Goal: Transaction & Acquisition: Obtain resource

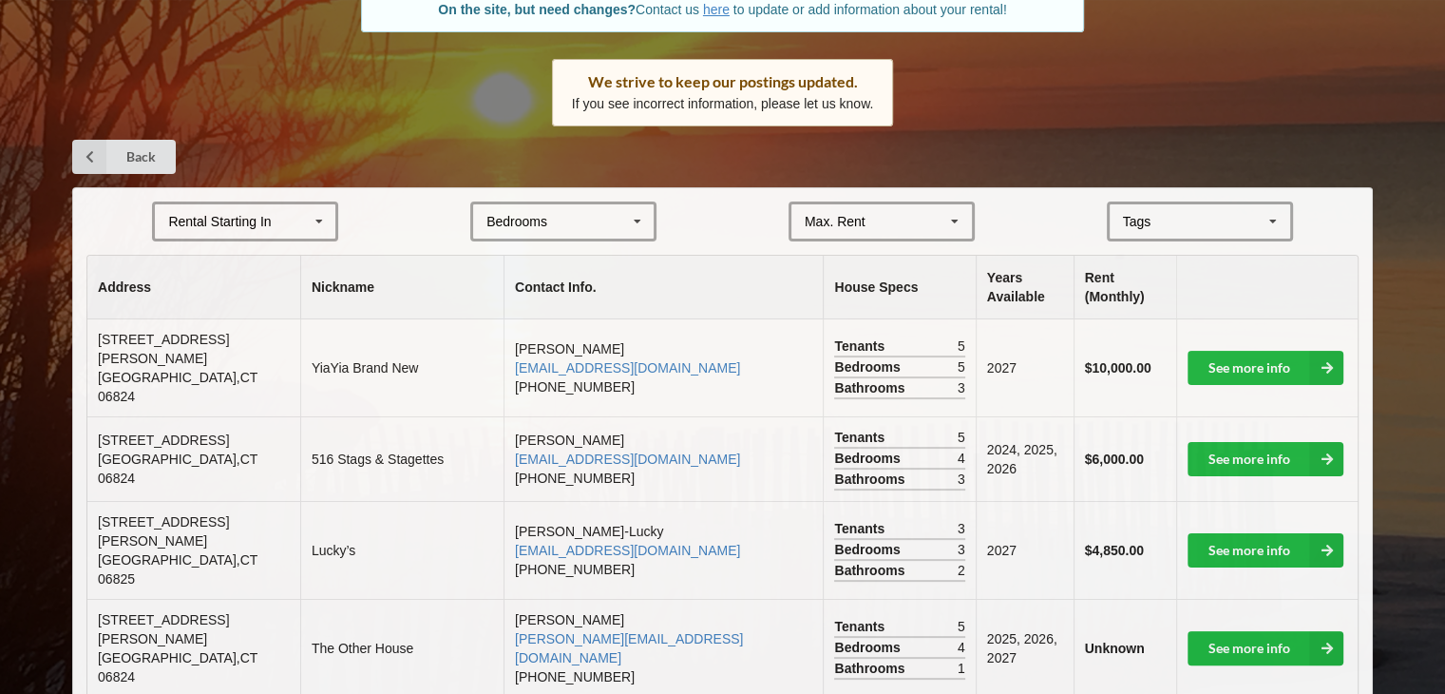
scroll to position [232, 0]
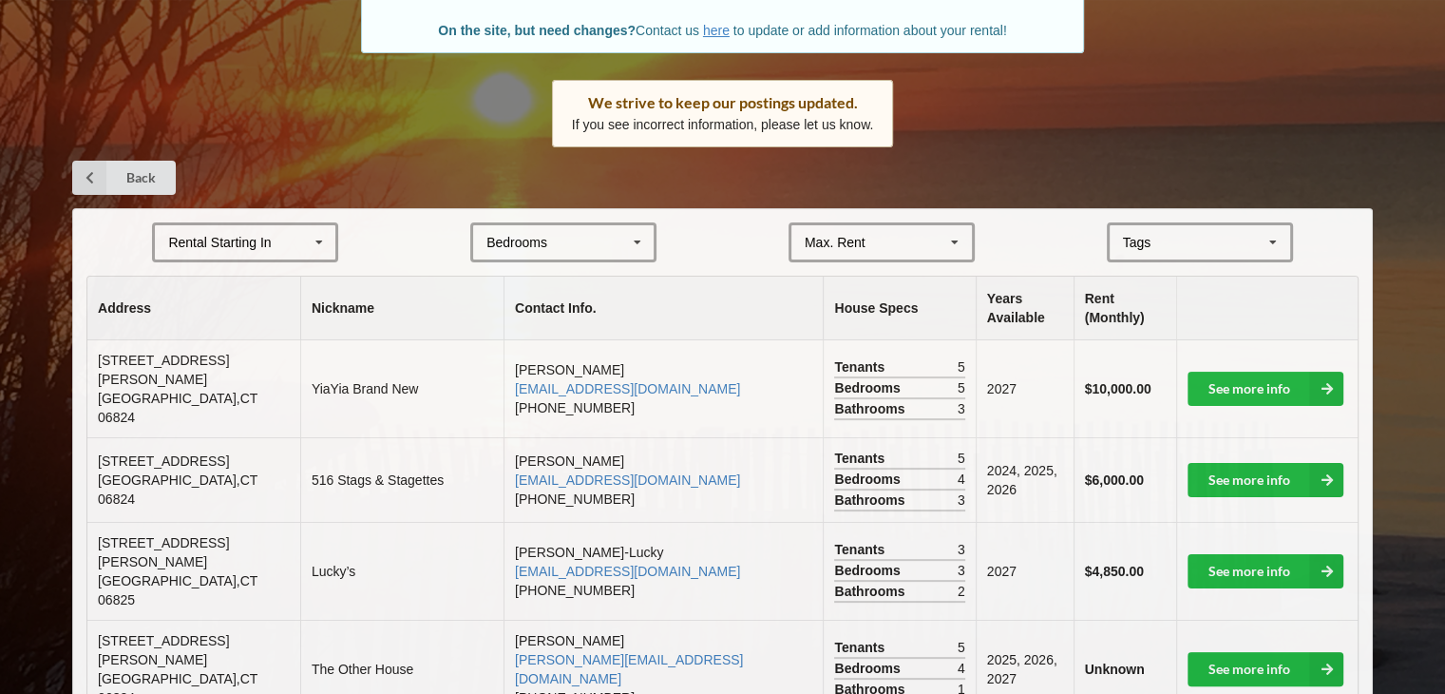
click at [285, 229] on div "Rental Starting In [DATE] 2026 2027 2028" at bounding box center [245, 242] width 186 height 40
click at [244, 332] on div "2027" at bounding box center [245, 347] width 181 height 35
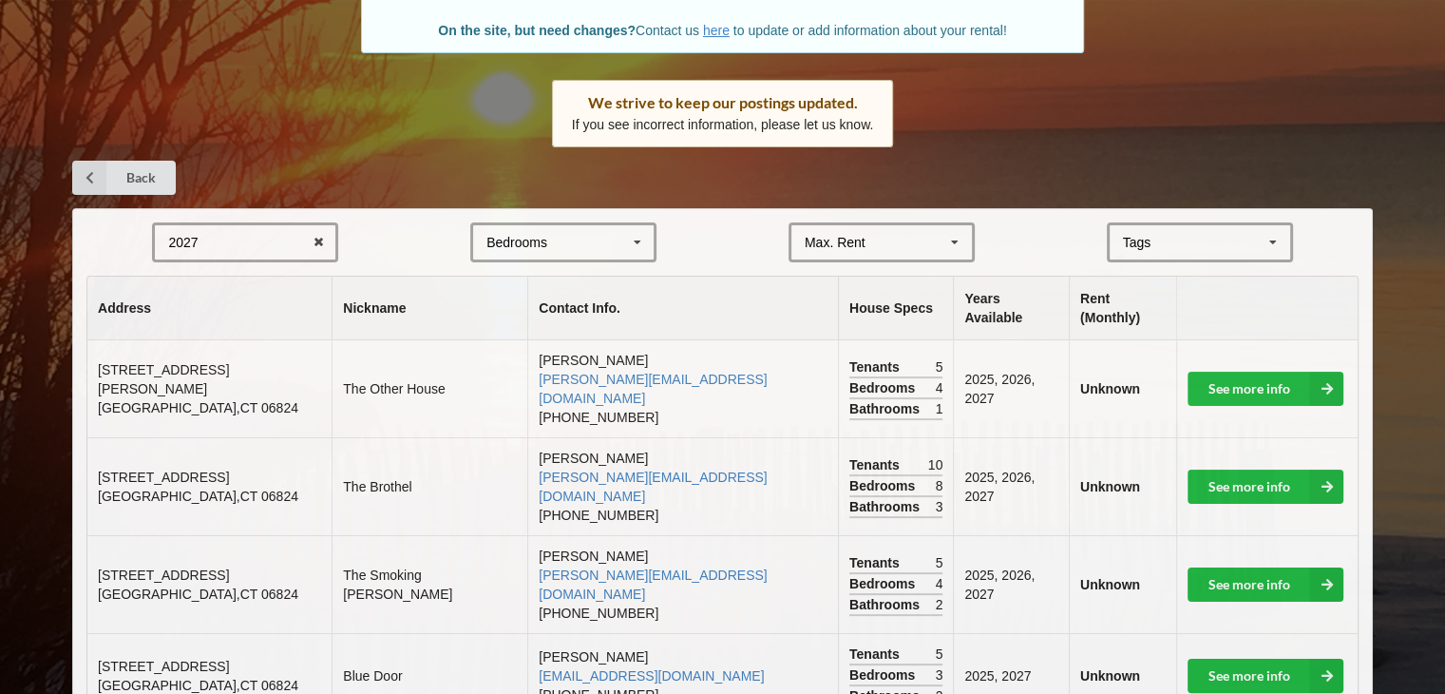
click at [959, 241] on icon at bounding box center [955, 242] width 29 height 35
click at [1011, 228] on form "2027 2025 2026 2027 2028 Bedrooms 1 2 3 4 5 6 7 8 $4,000 $4,000 $5,000 $6,000 $…" at bounding box center [722, 242] width 1272 height 40
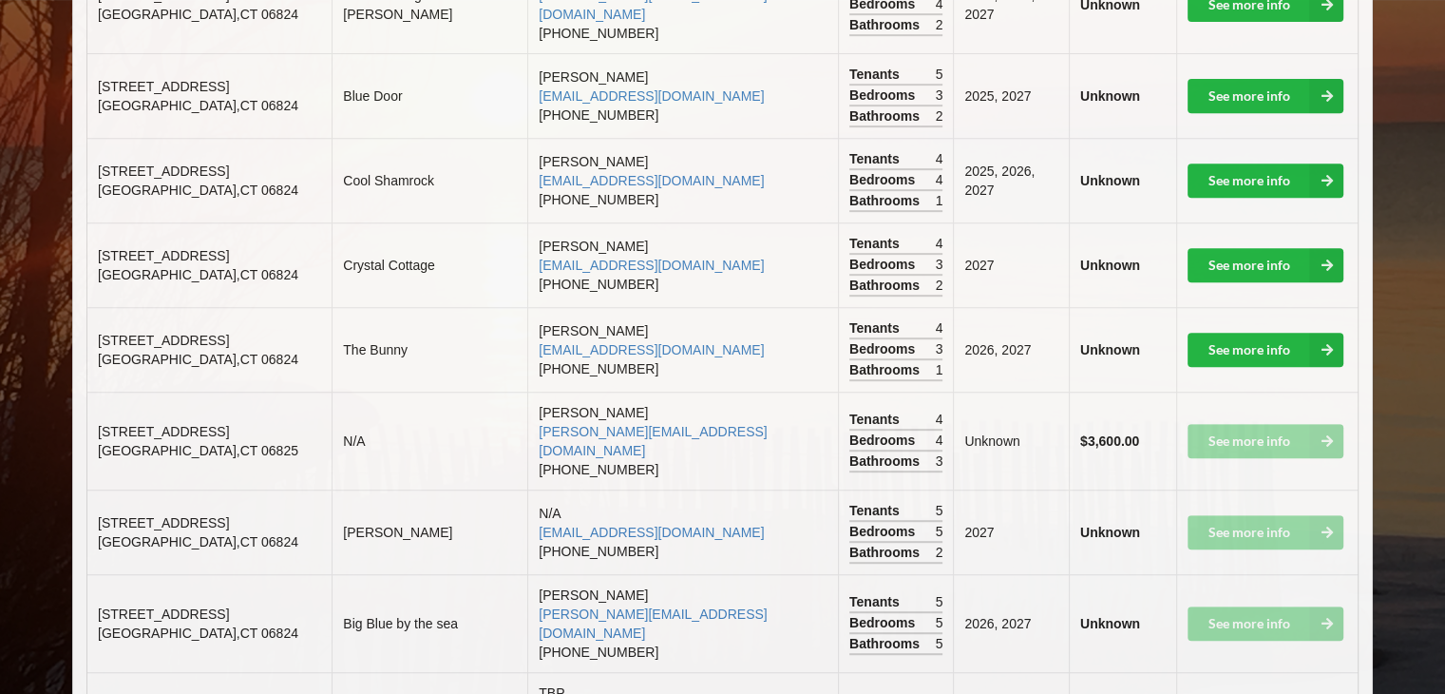
scroll to position [793, 0]
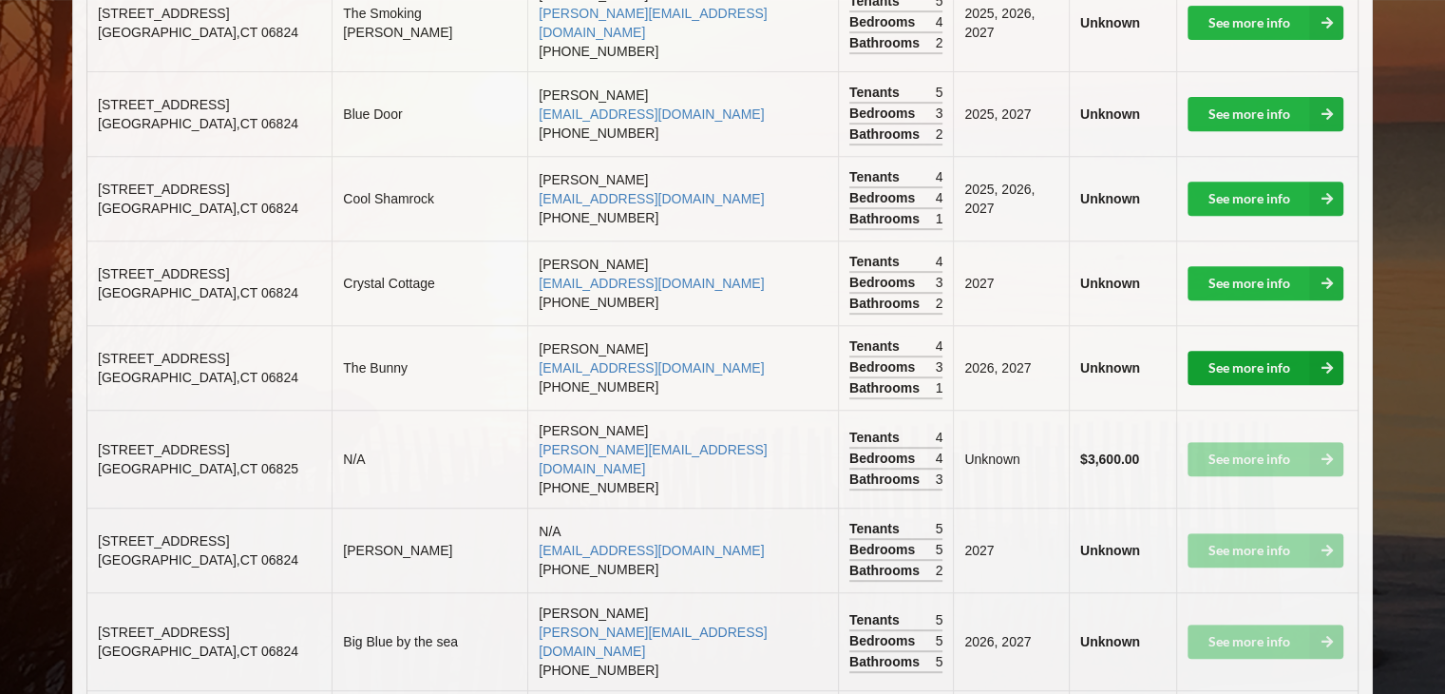
click at [1262, 351] on link "See more info" at bounding box center [1266, 368] width 156 height 34
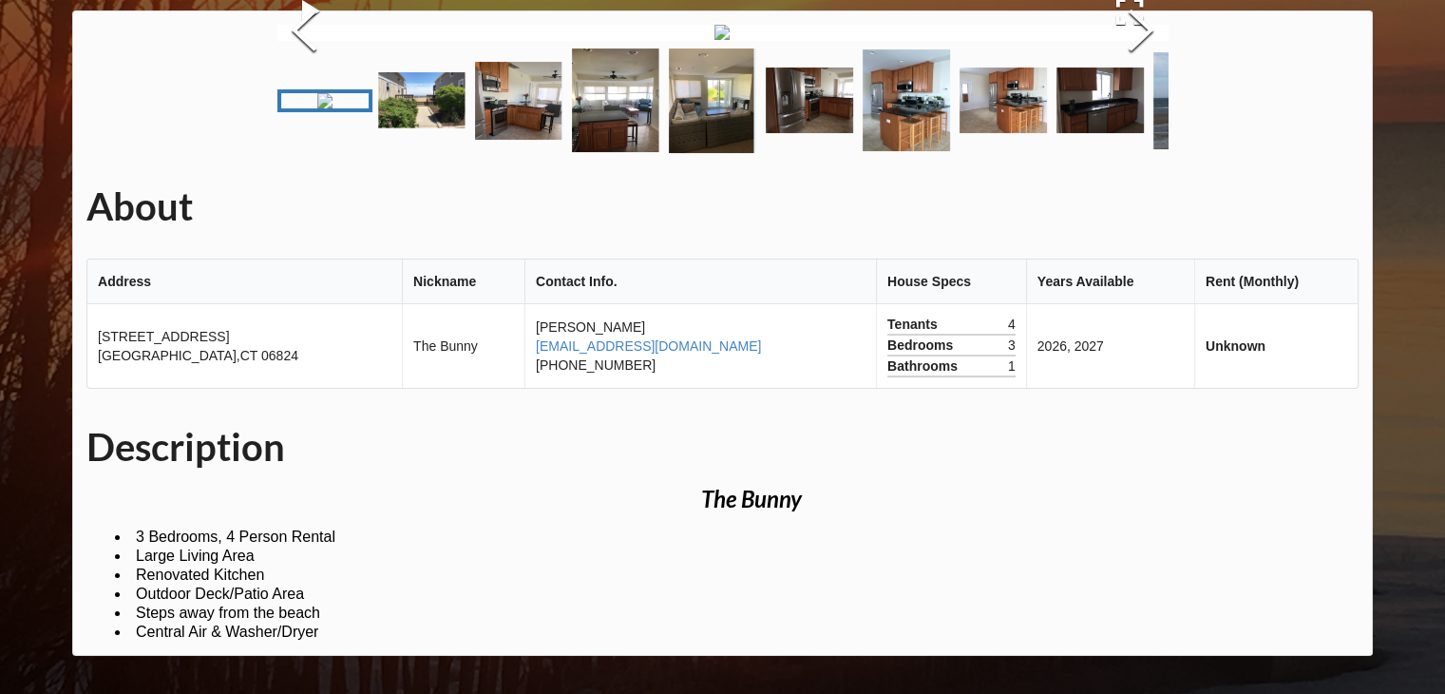
scroll to position [102, 0]
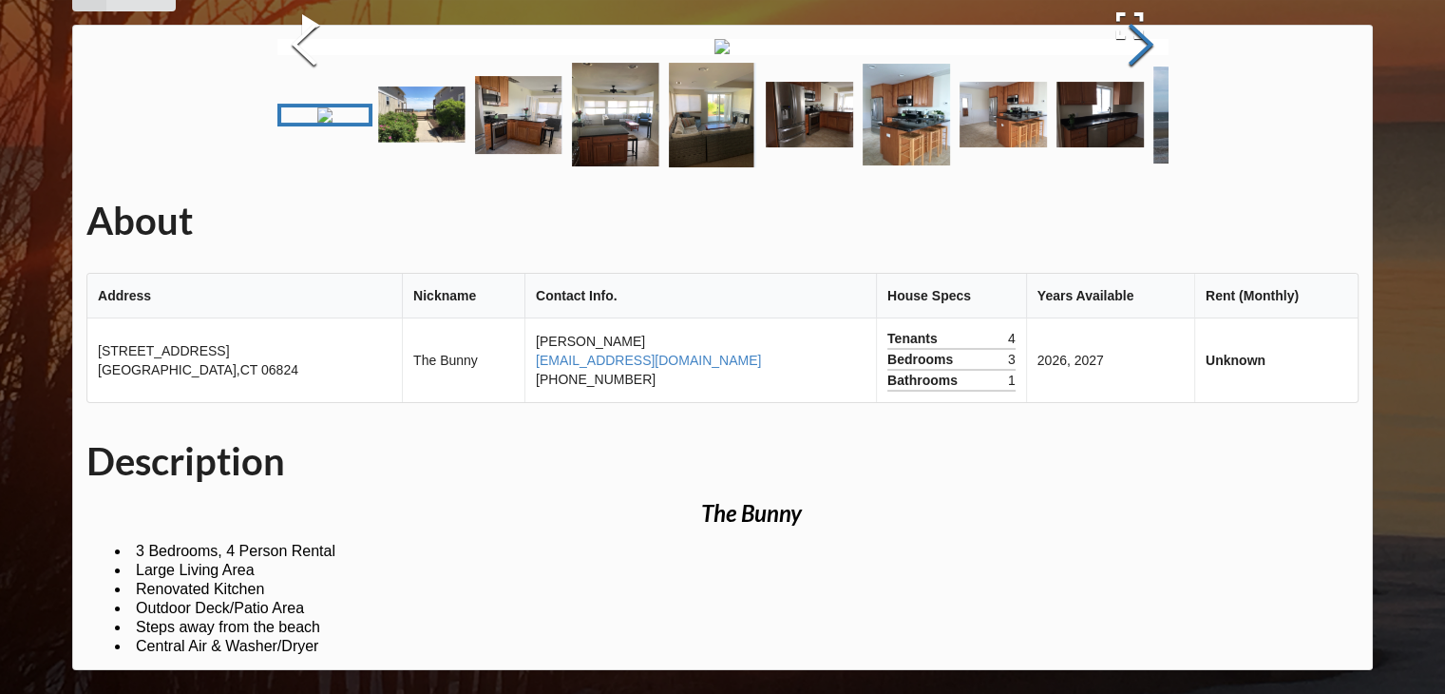
click at [1148, 133] on button "Next Slide" at bounding box center [1141, 47] width 53 height 172
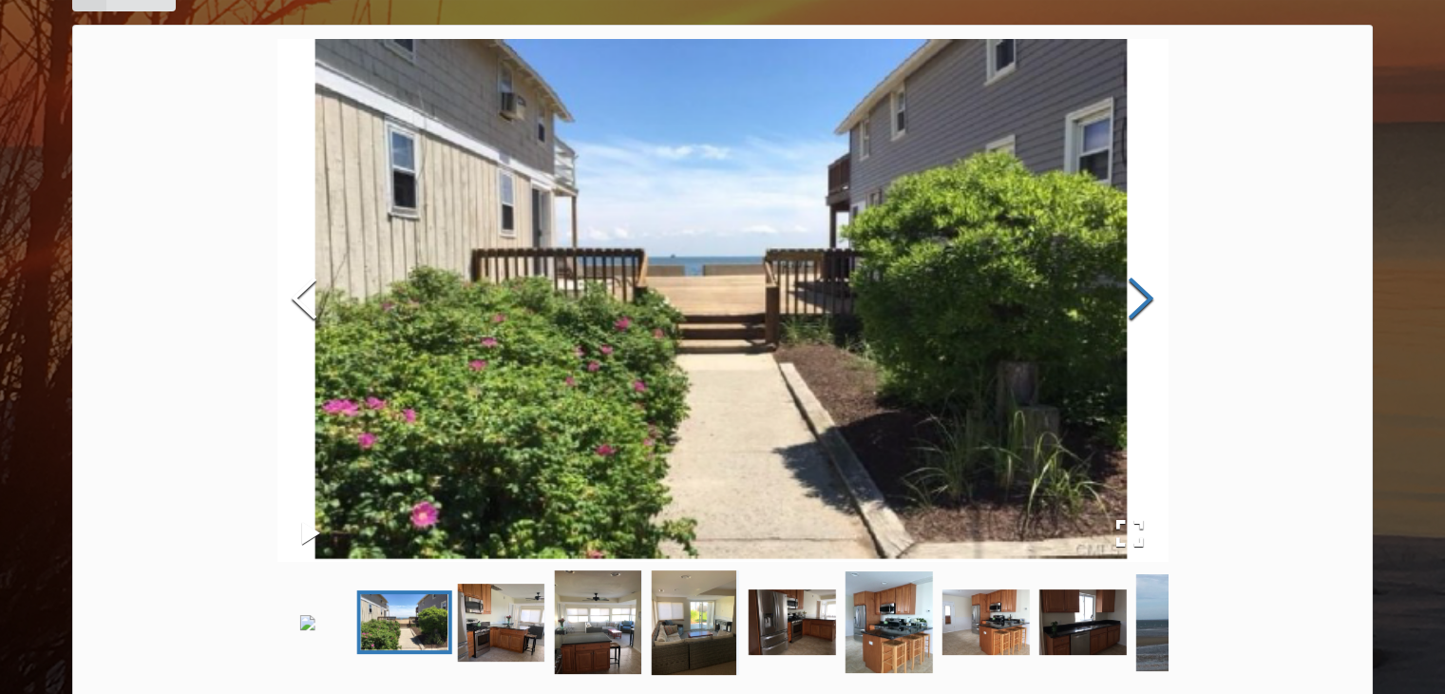
click at [1148, 286] on button "Next Slide" at bounding box center [1141, 301] width 53 height 172
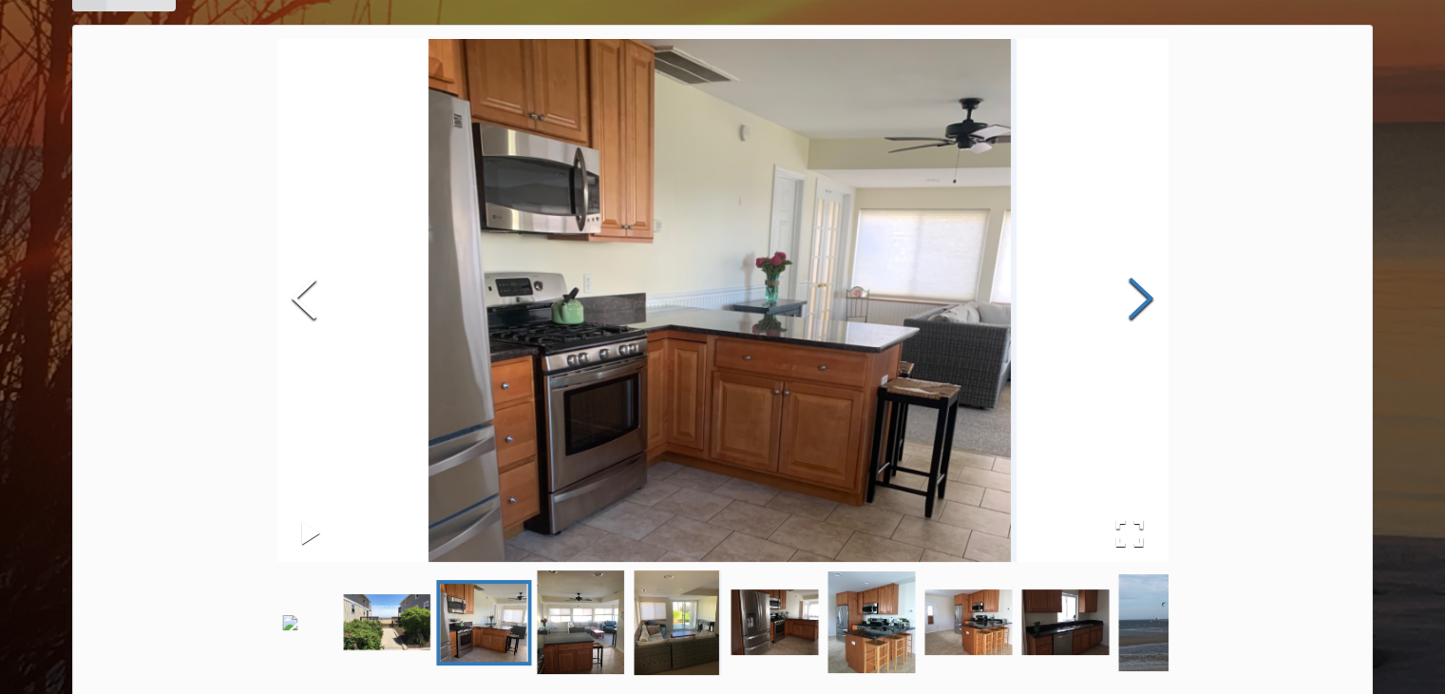
click at [1148, 286] on button "Next Slide" at bounding box center [1141, 301] width 53 height 172
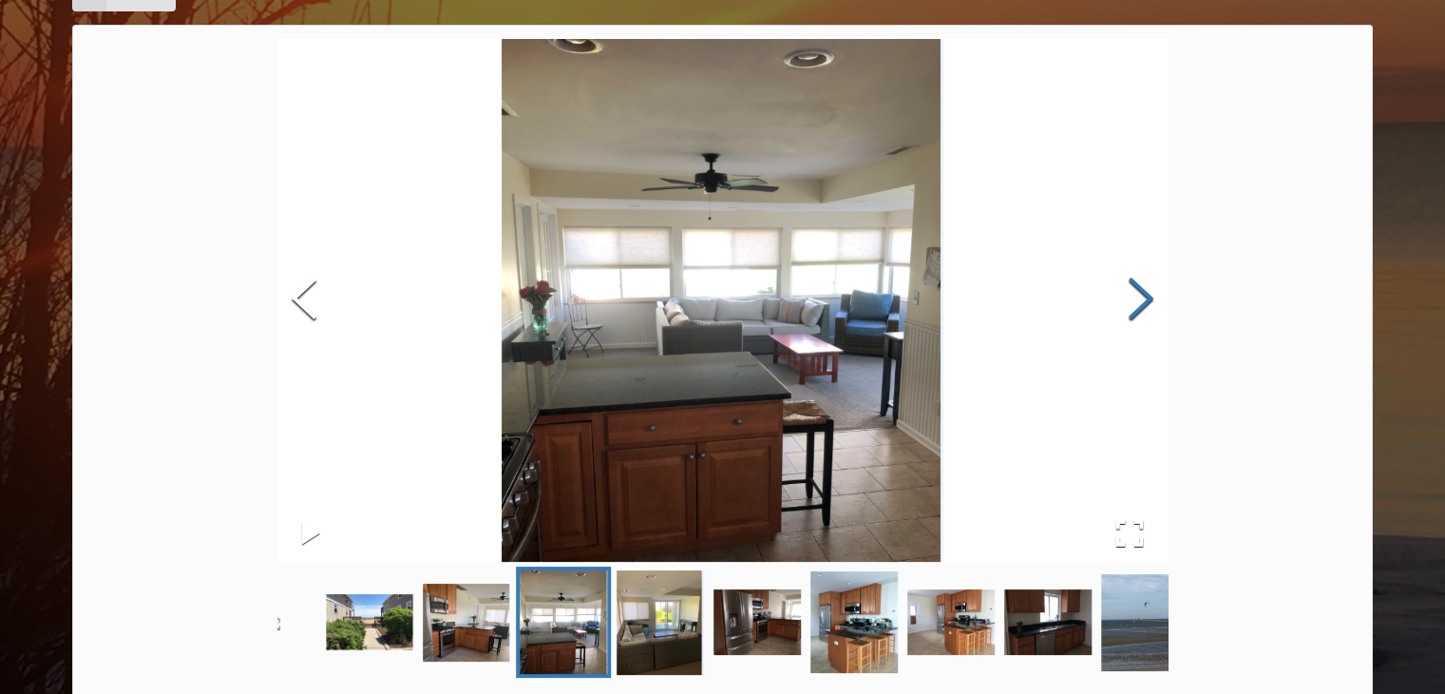
click at [1148, 286] on button "Next Slide" at bounding box center [1141, 301] width 53 height 172
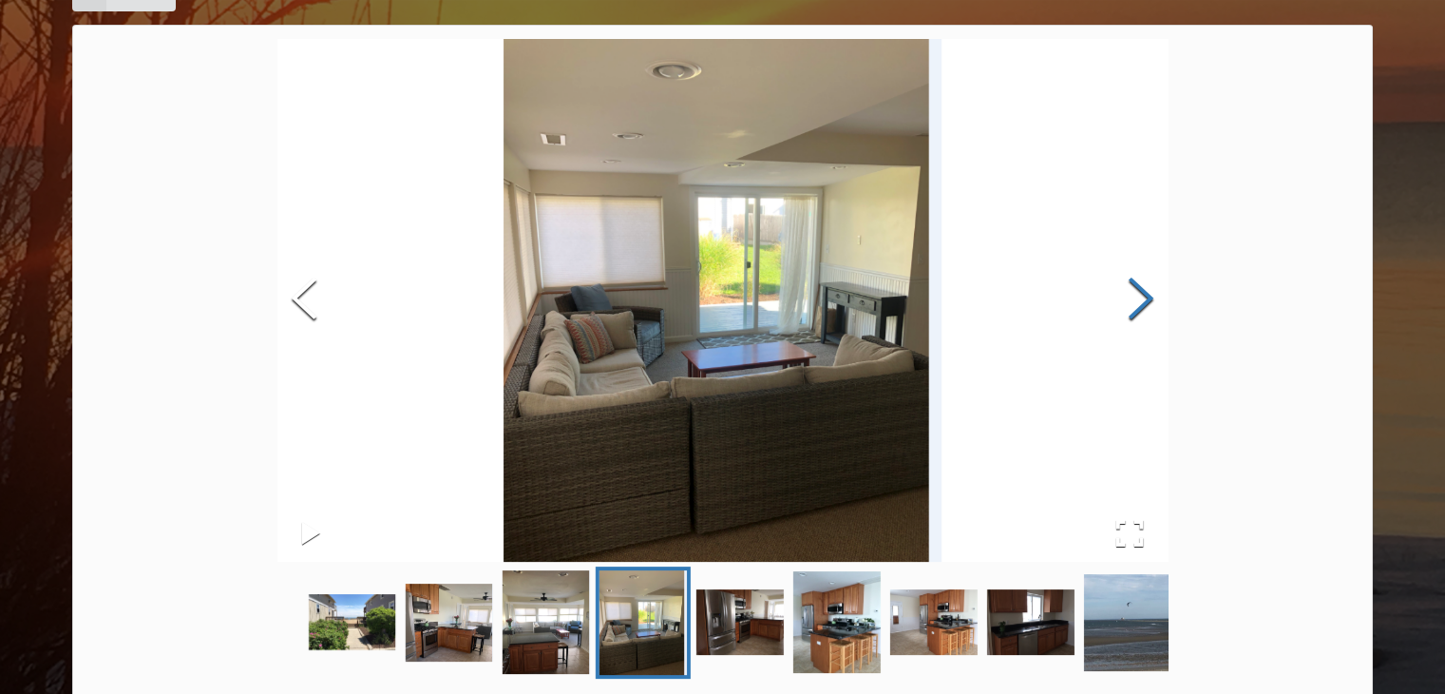
click at [1148, 286] on button "Next Slide" at bounding box center [1141, 301] width 53 height 172
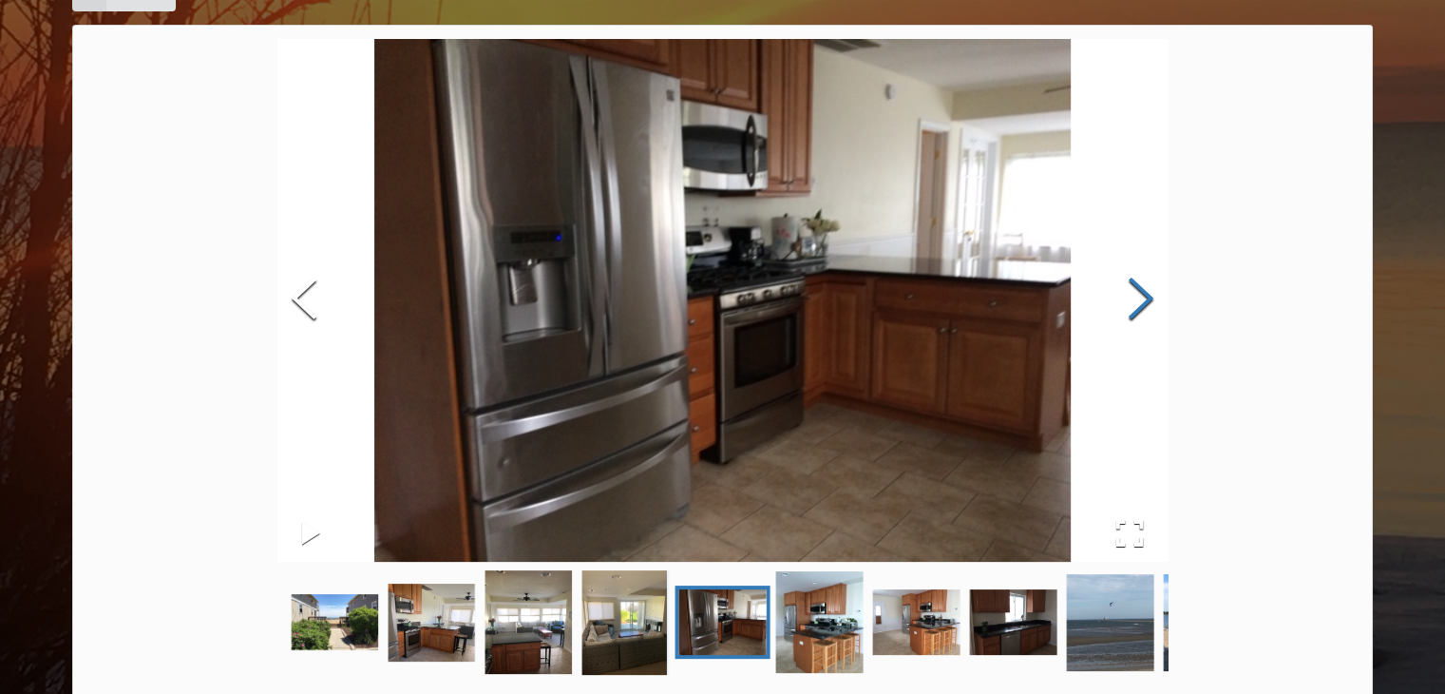
click at [1148, 286] on button "Next Slide" at bounding box center [1141, 301] width 53 height 172
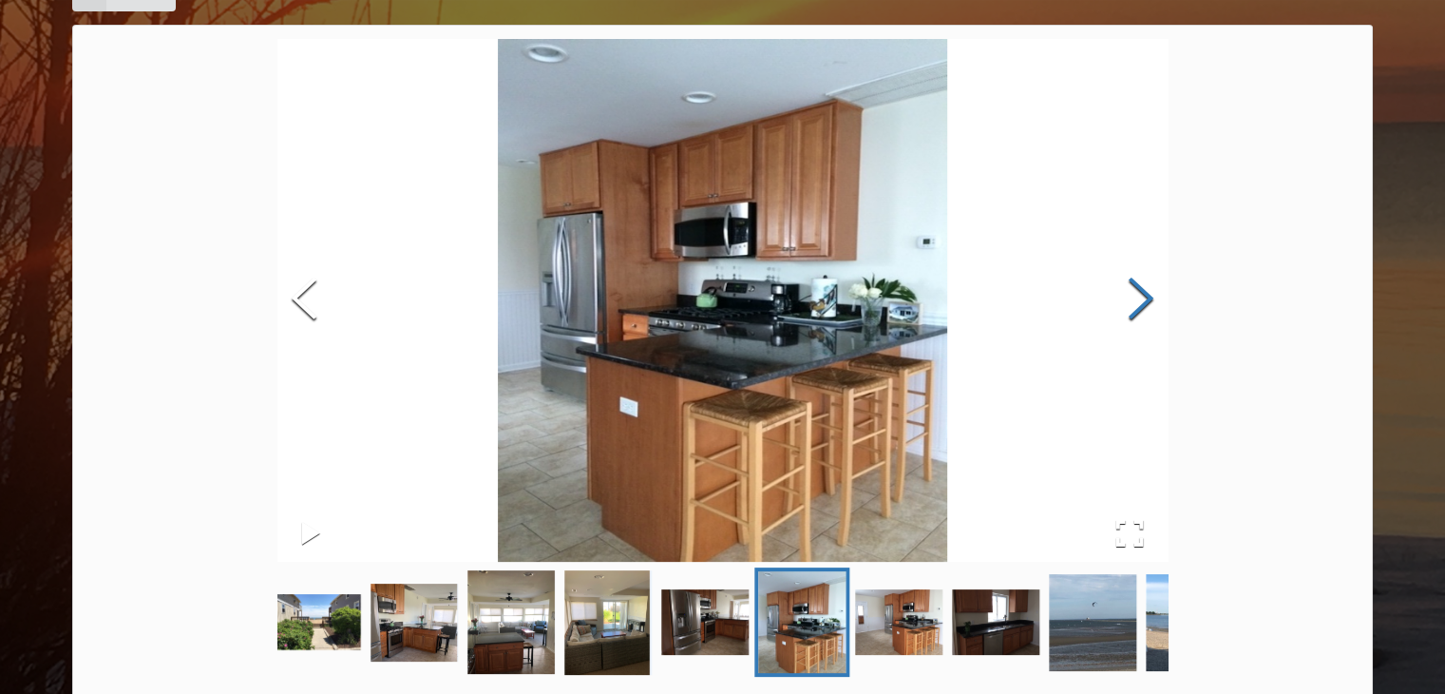
click at [1148, 286] on button "Next Slide" at bounding box center [1141, 301] width 53 height 172
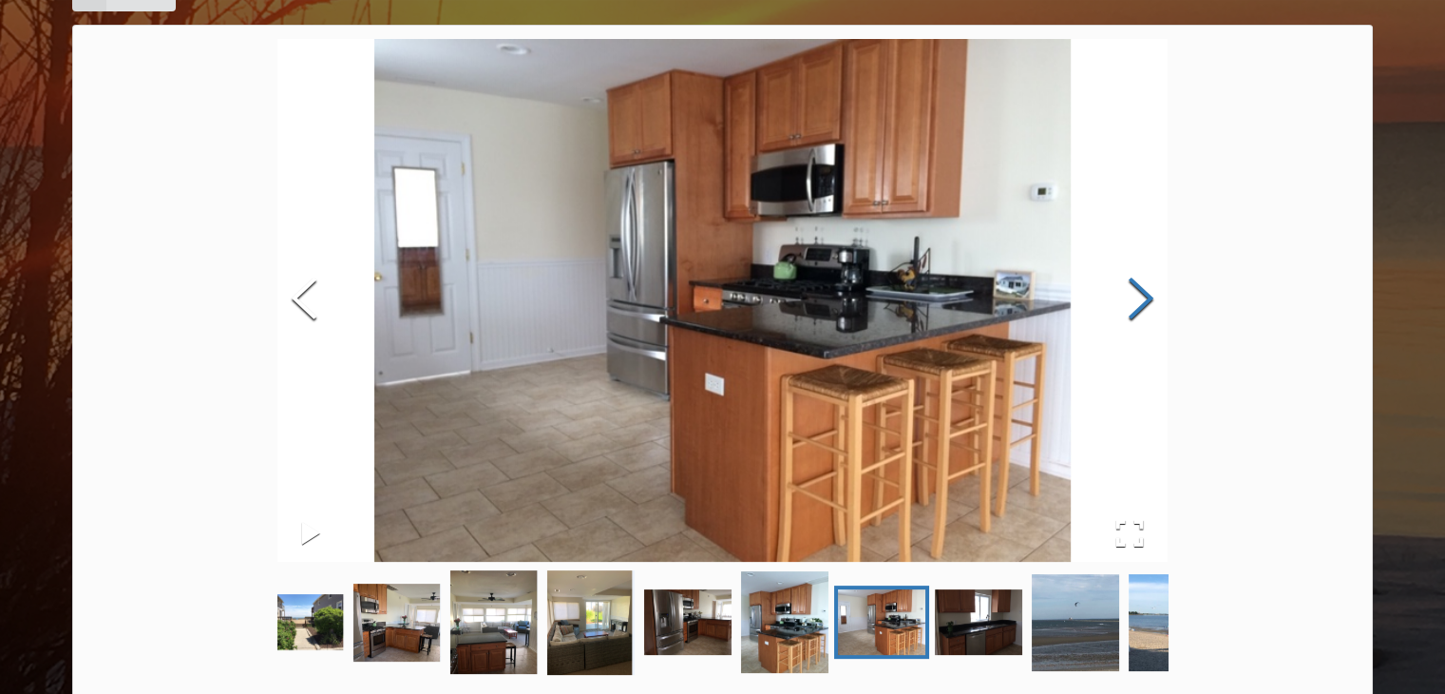
click at [1148, 286] on button "Next Slide" at bounding box center [1141, 301] width 53 height 172
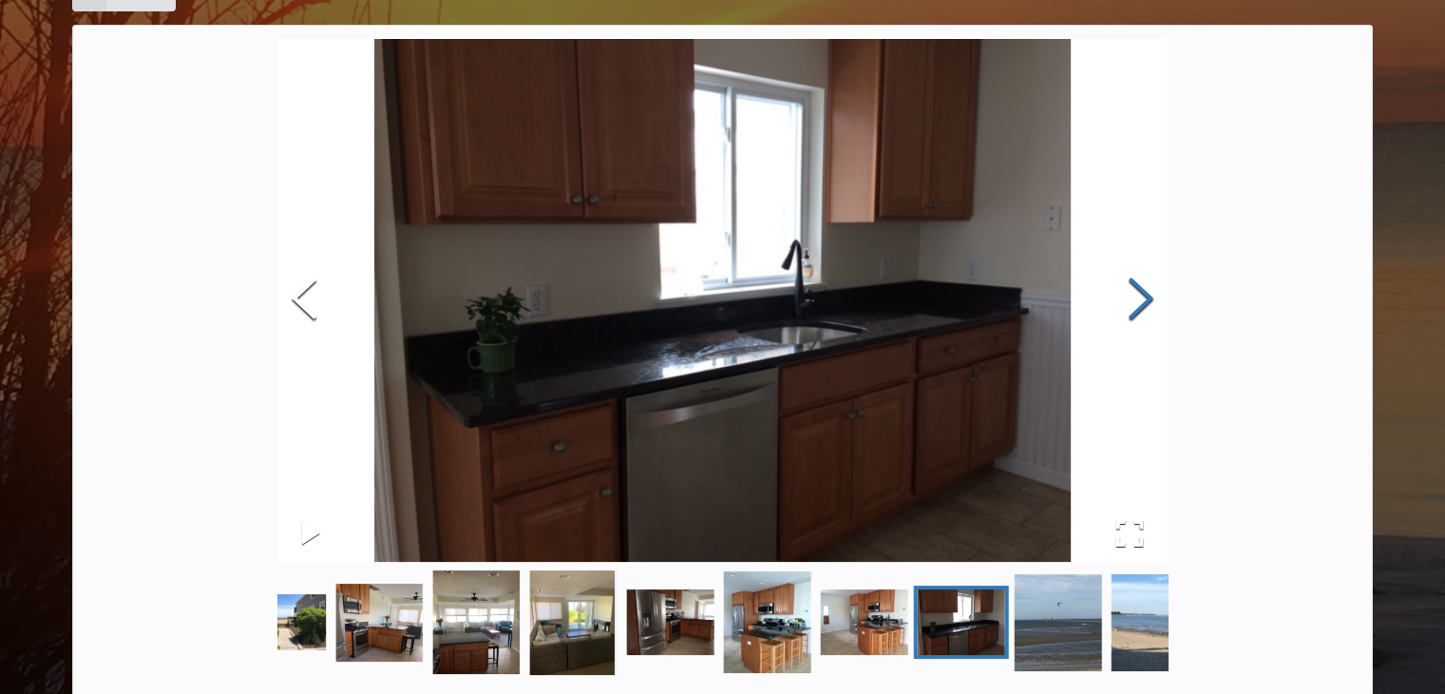
click at [1148, 286] on button "Next Slide" at bounding box center [1141, 301] width 53 height 172
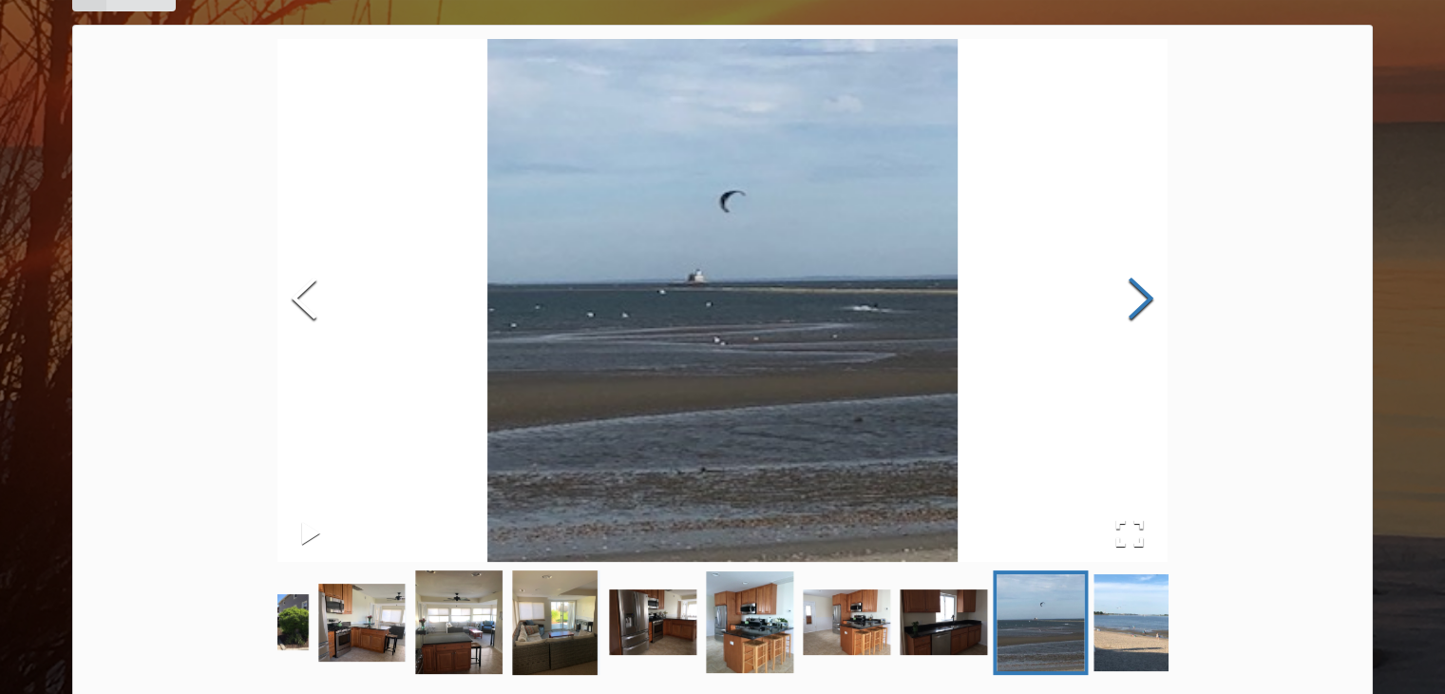
click at [1148, 286] on button "Next Slide" at bounding box center [1141, 301] width 53 height 172
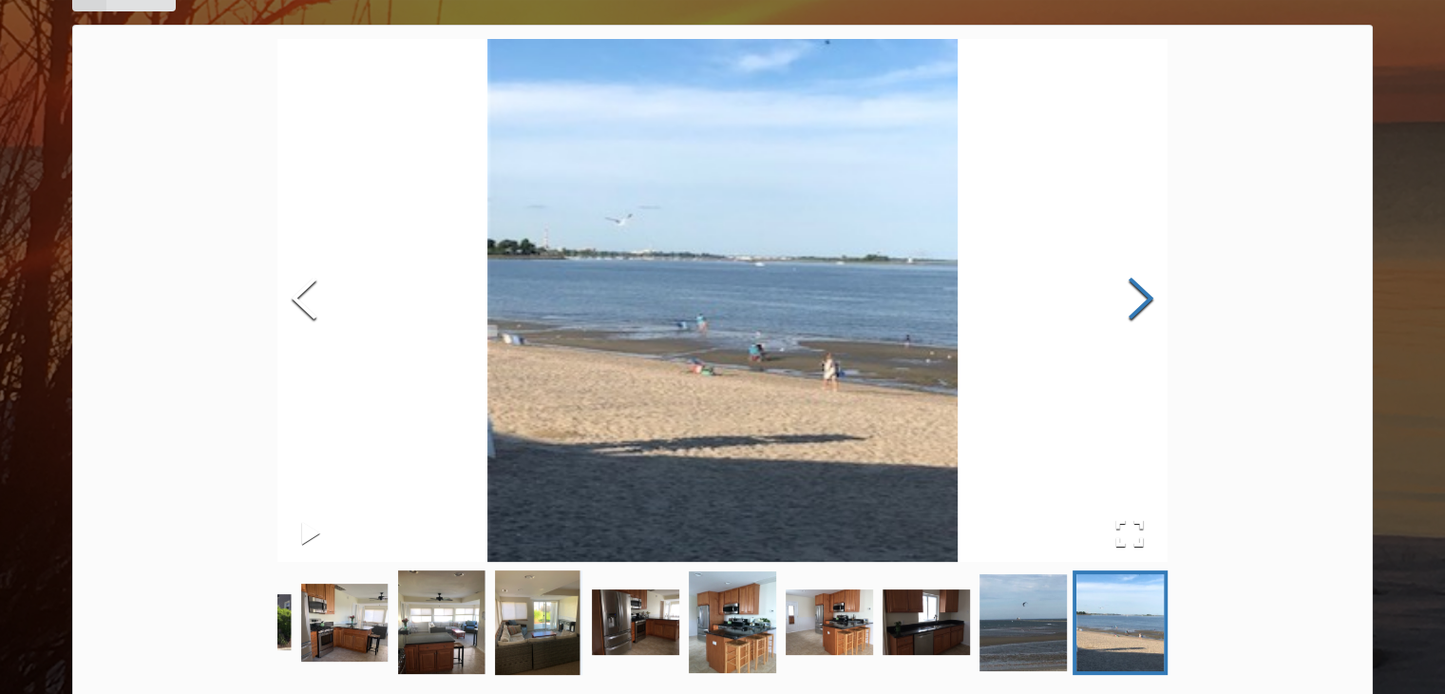
click at [1148, 286] on button "Next Slide" at bounding box center [1141, 301] width 53 height 172
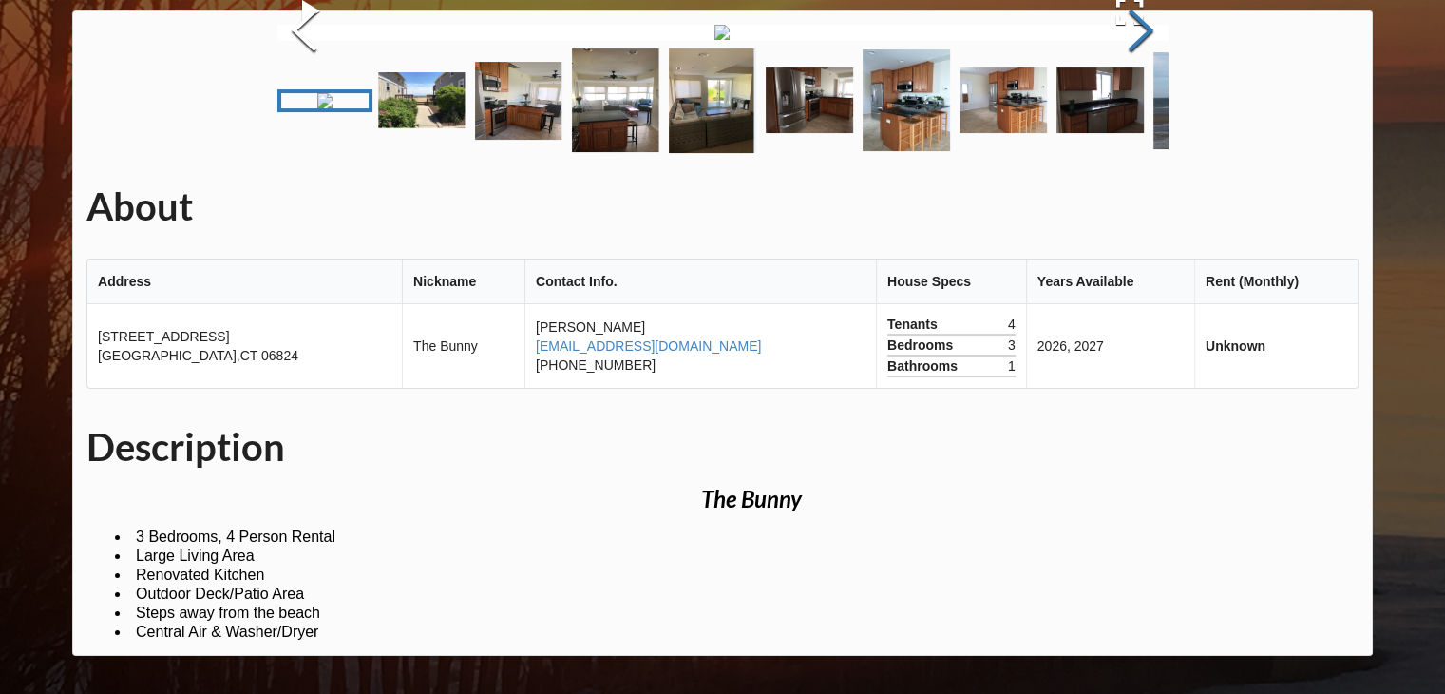
scroll to position [706, 0]
click at [1417, 381] on div "Home Add Listing FAQ Back About Address Nickname Contact Info. House Specs Year…" at bounding box center [722, 289] width 1445 height 810
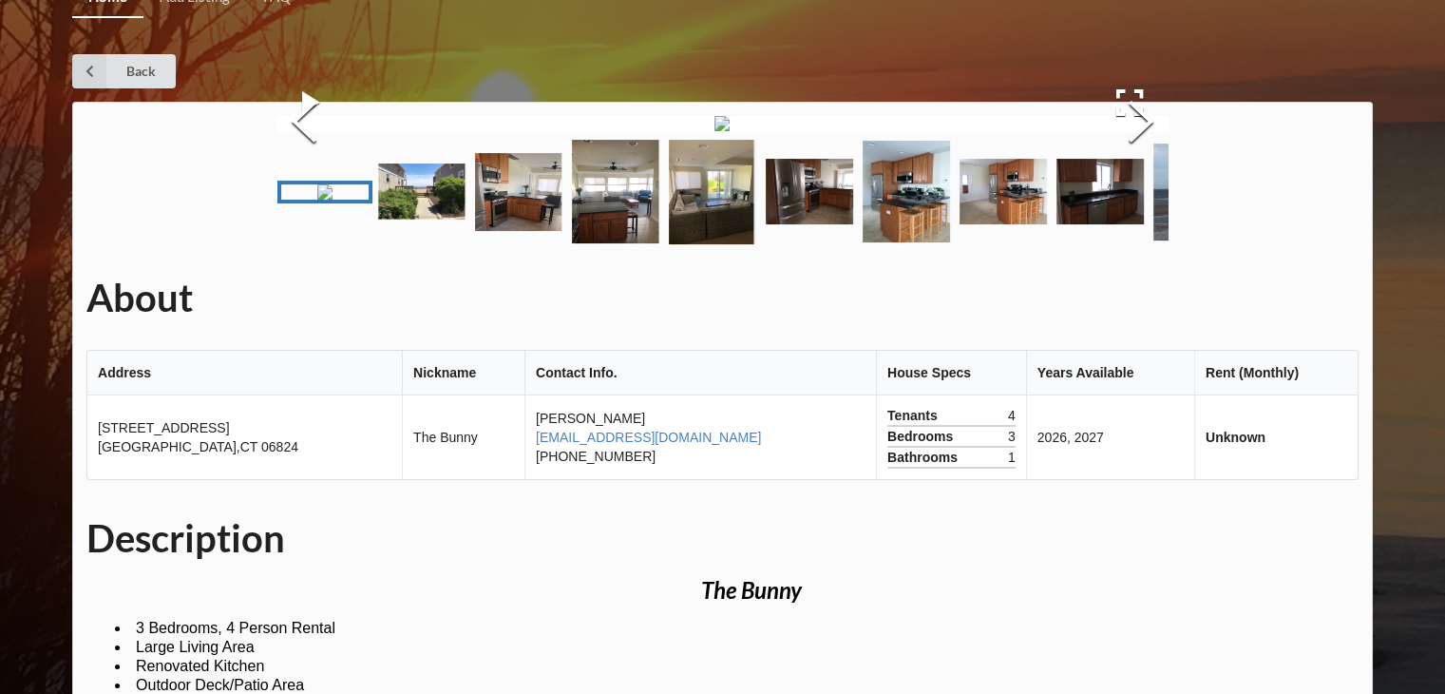
scroll to position [0, 0]
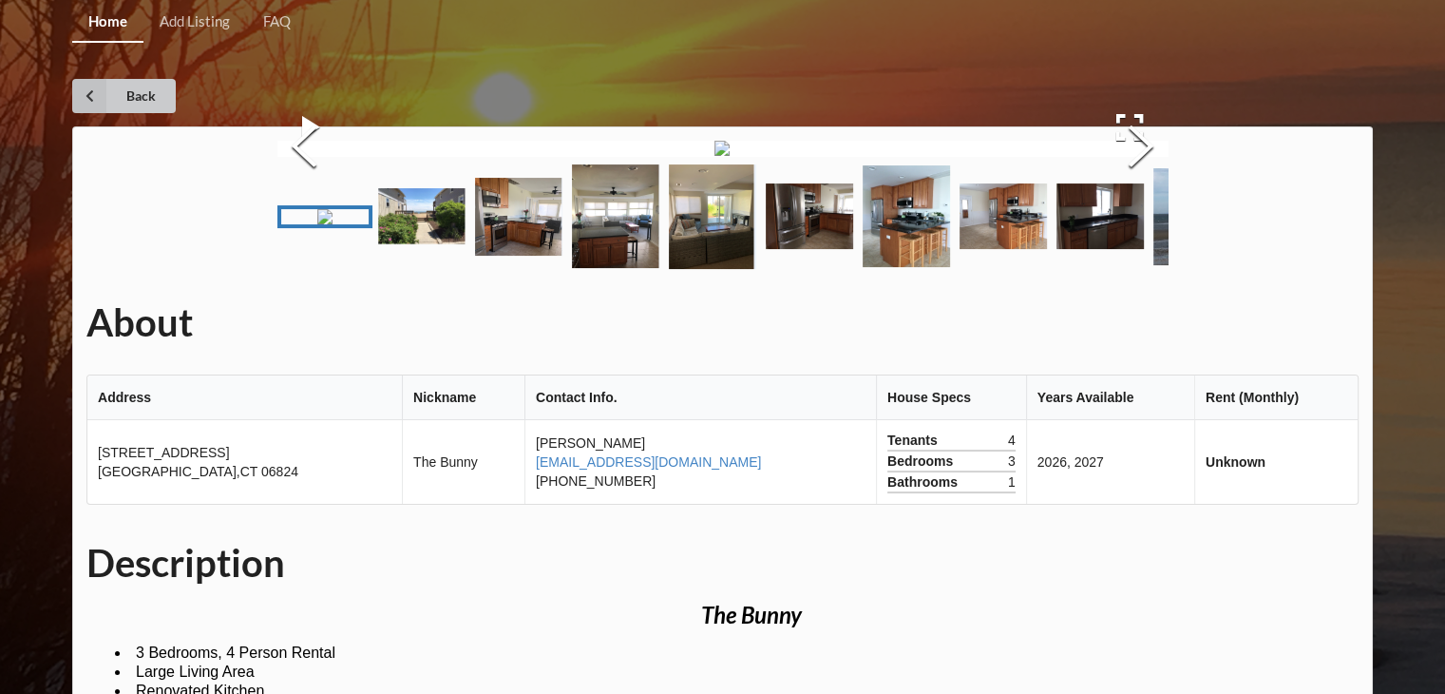
click at [81, 88] on icon at bounding box center [89, 96] width 34 height 34
